Goal: Information Seeking & Learning: Check status

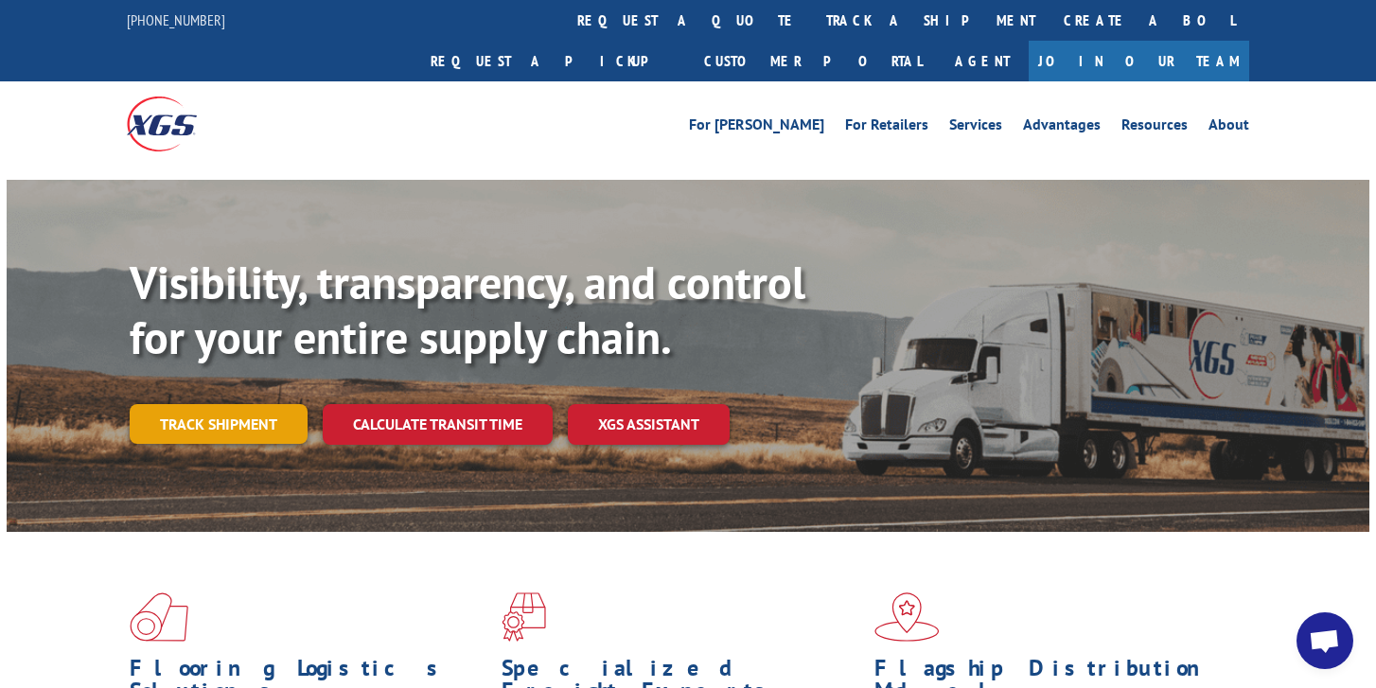
click at [228, 404] on link "Track shipment" at bounding box center [219, 424] width 178 height 40
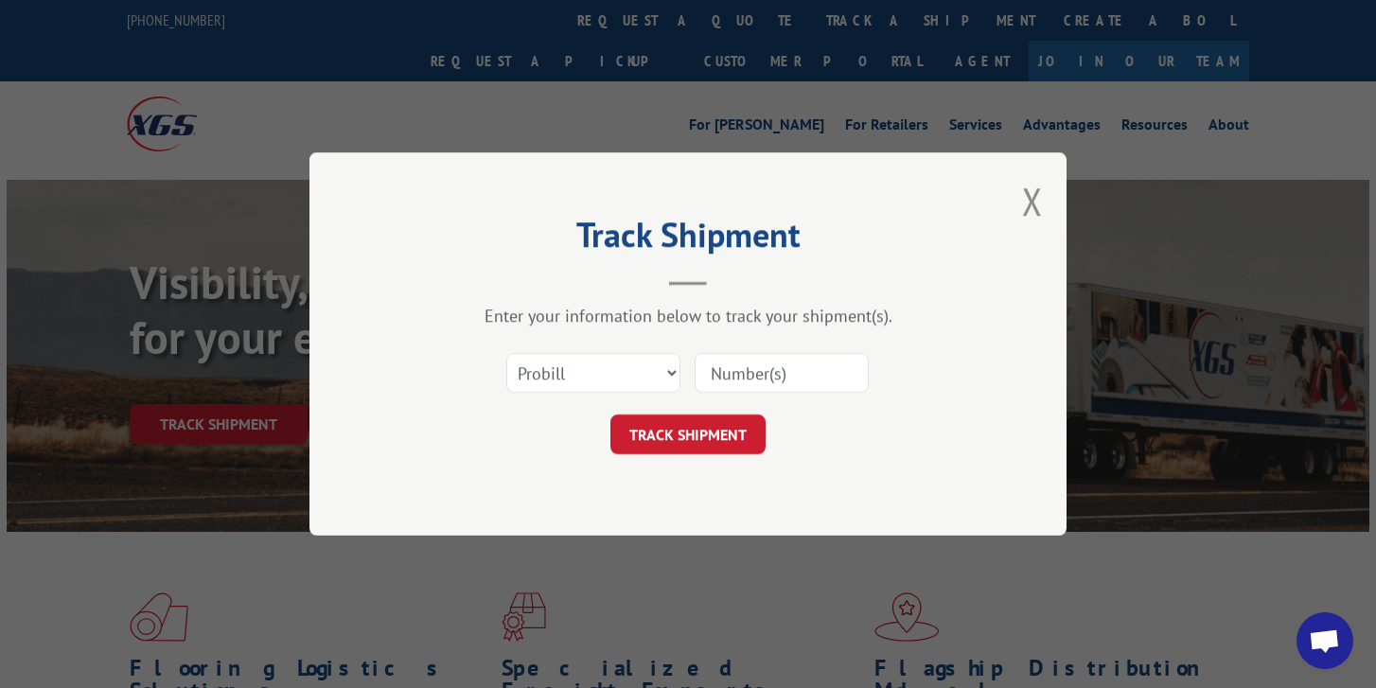
click at [749, 373] on input at bounding box center [782, 373] width 174 height 40
paste input "17664352"
type input "17664352"
click at [715, 420] on button "TRACK SHIPMENT" at bounding box center [687, 434] width 155 height 40
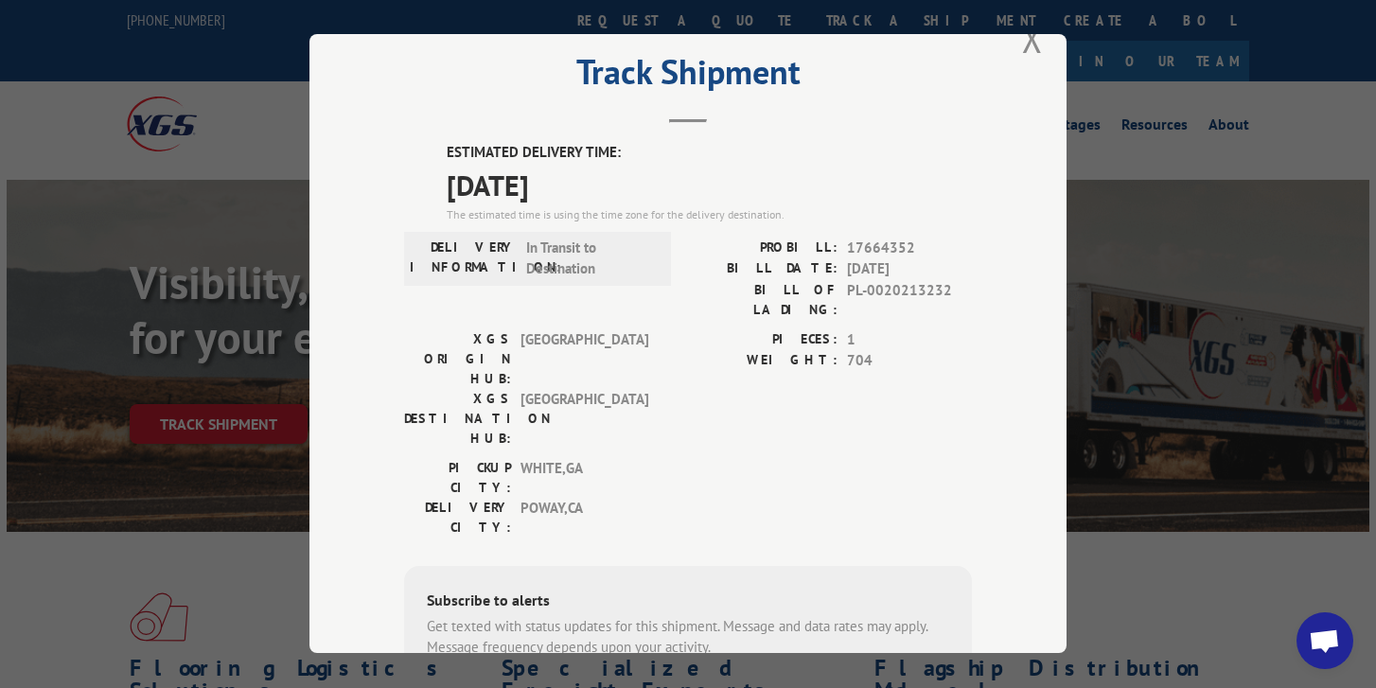
scroll to position [1, 0]
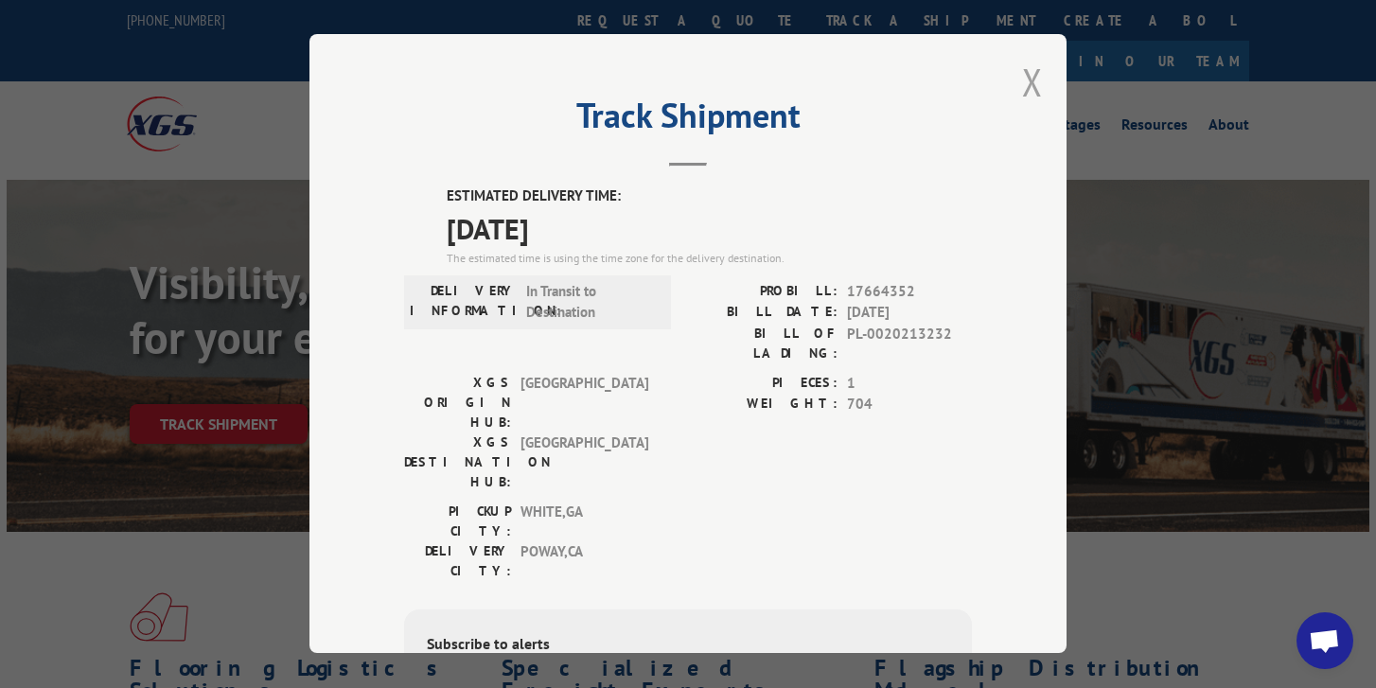
click at [1037, 73] on button "Close modal" at bounding box center [1032, 82] width 21 height 50
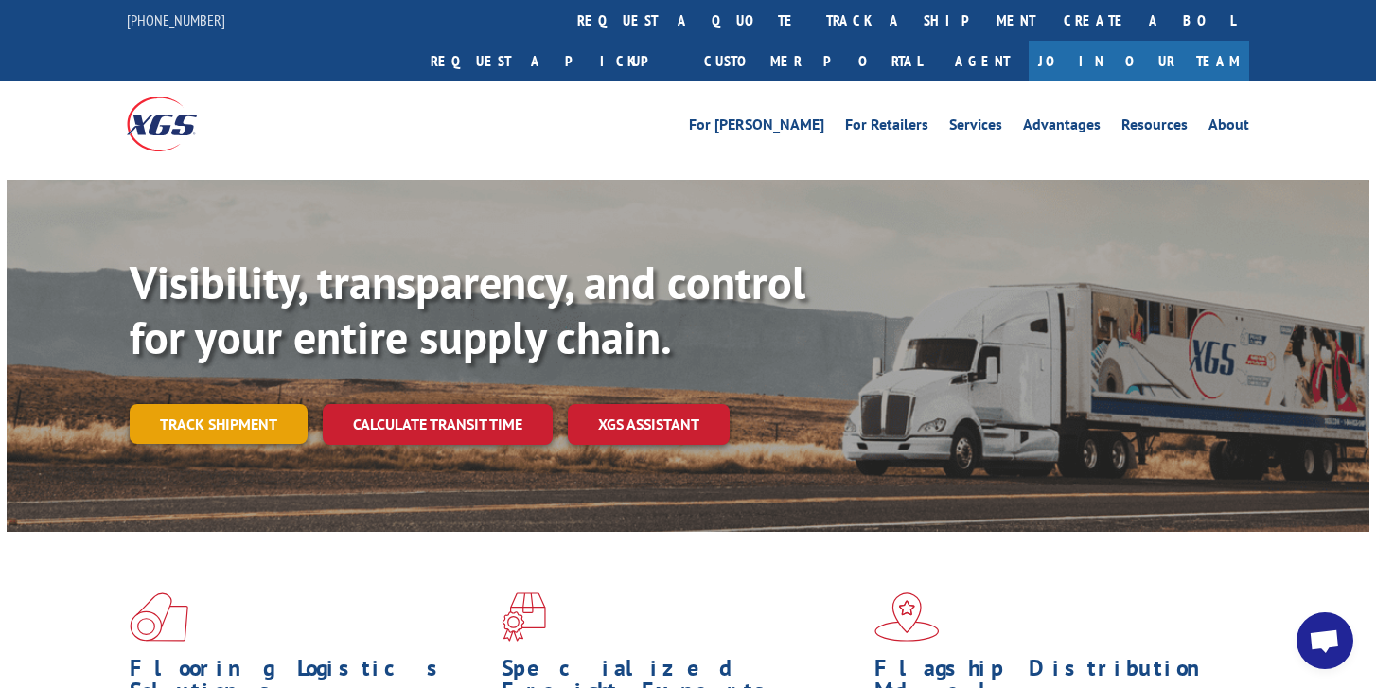
click at [234, 404] on link "Track shipment" at bounding box center [219, 424] width 178 height 40
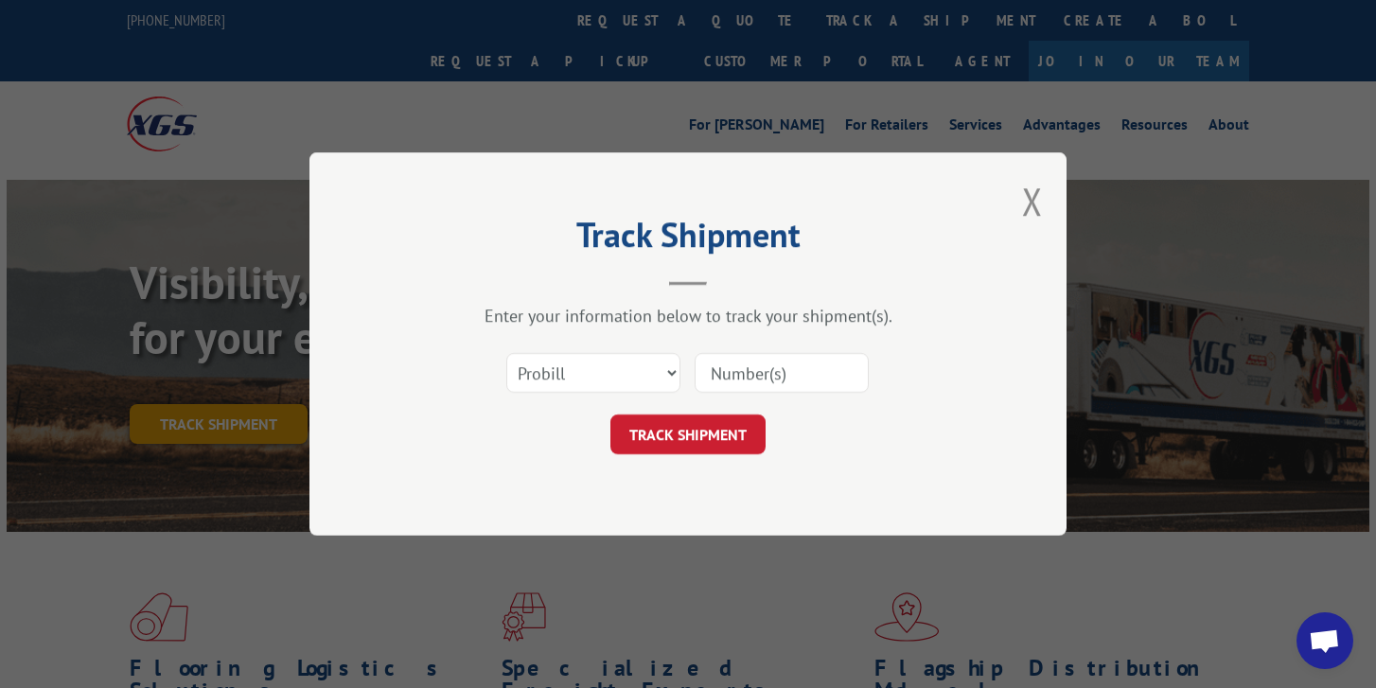
scroll to position [0, 0]
click at [790, 380] on input at bounding box center [782, 373] width 174 height 40
paste input "17664684"
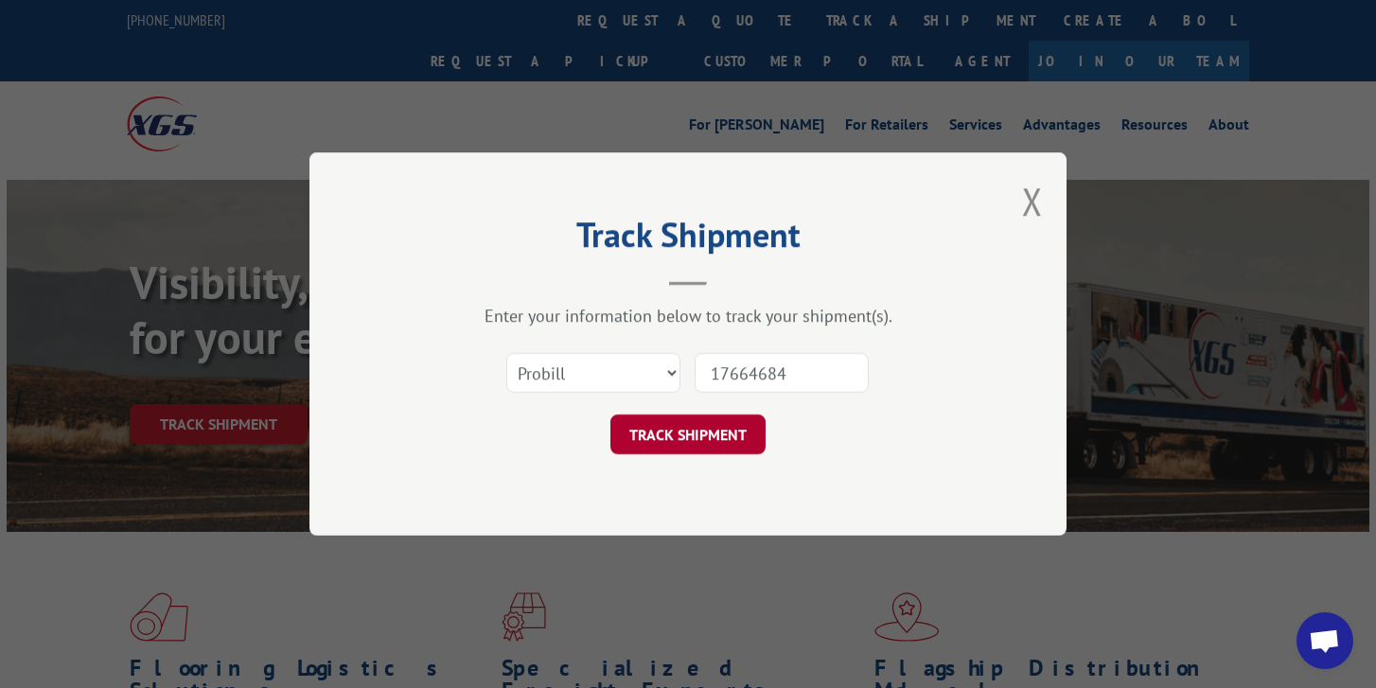
type input "17664684"
click at [719, 431] on button "TRACK SHIPMENT" at bounding box center [687, 434] width 155 height 40
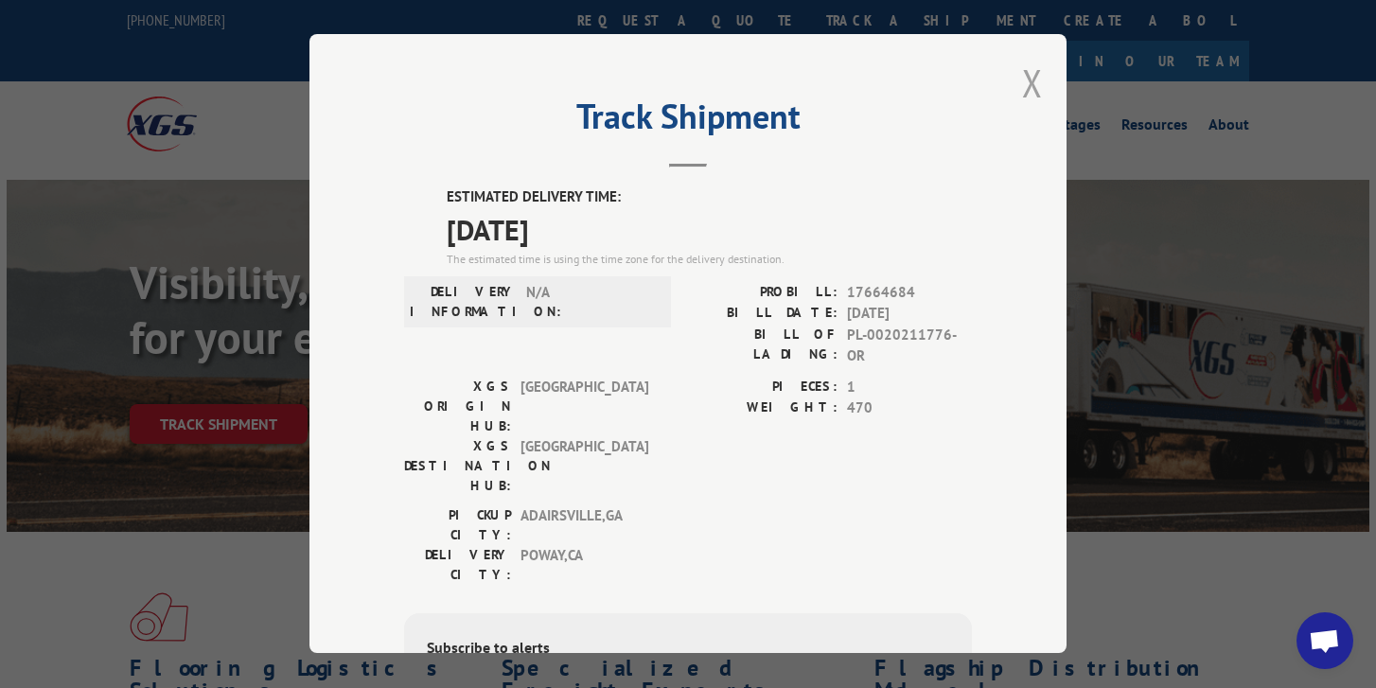
click at [1036, 82] on button "Close modal" at bounding box center [1032, 83] width 21 height 50
